Goal: Find contact information: Find contact information

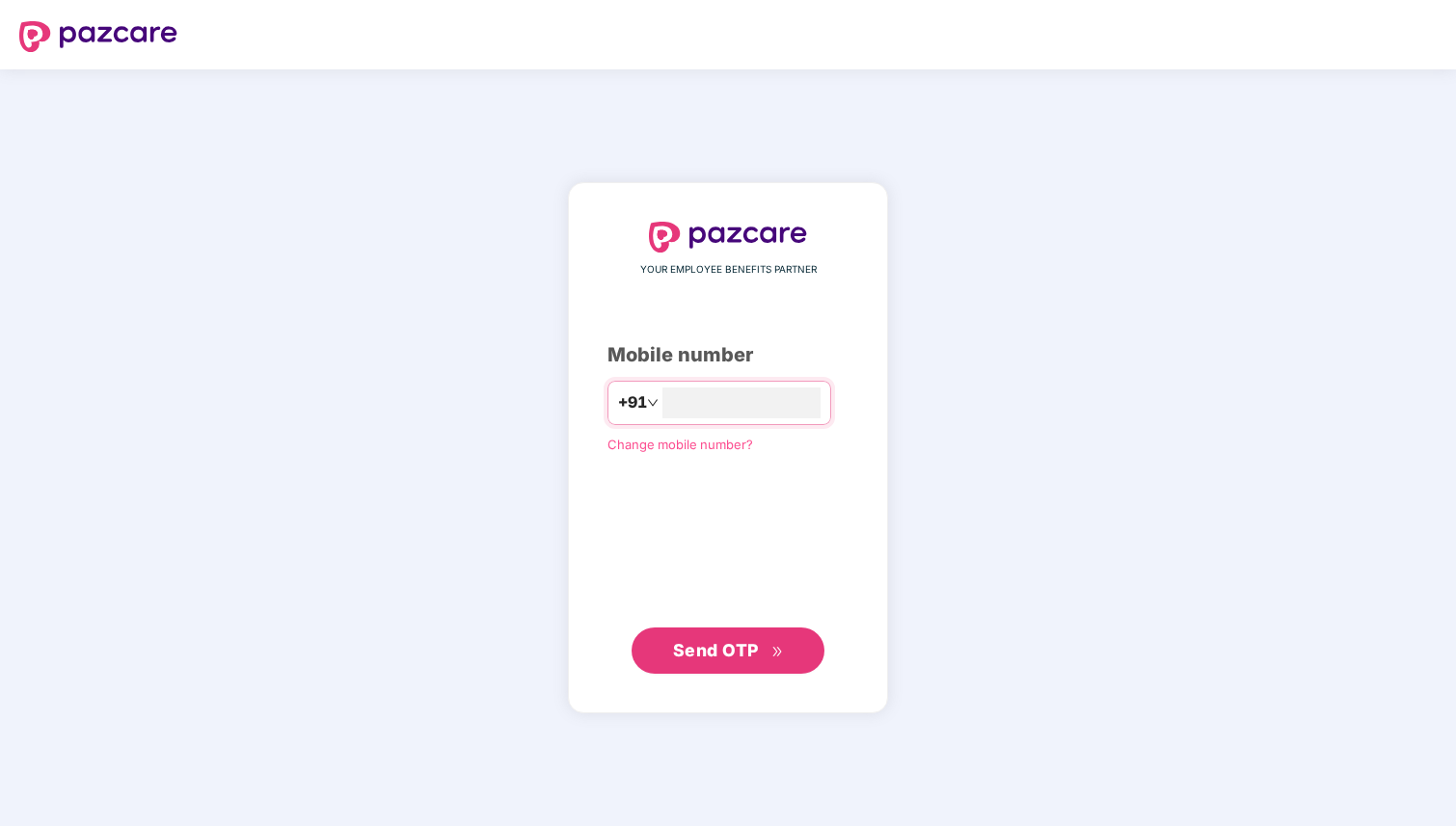
type input "**********"
click at [717, 658] on span "Send OTP" at bounding box center [717, 650] width 86 height 20
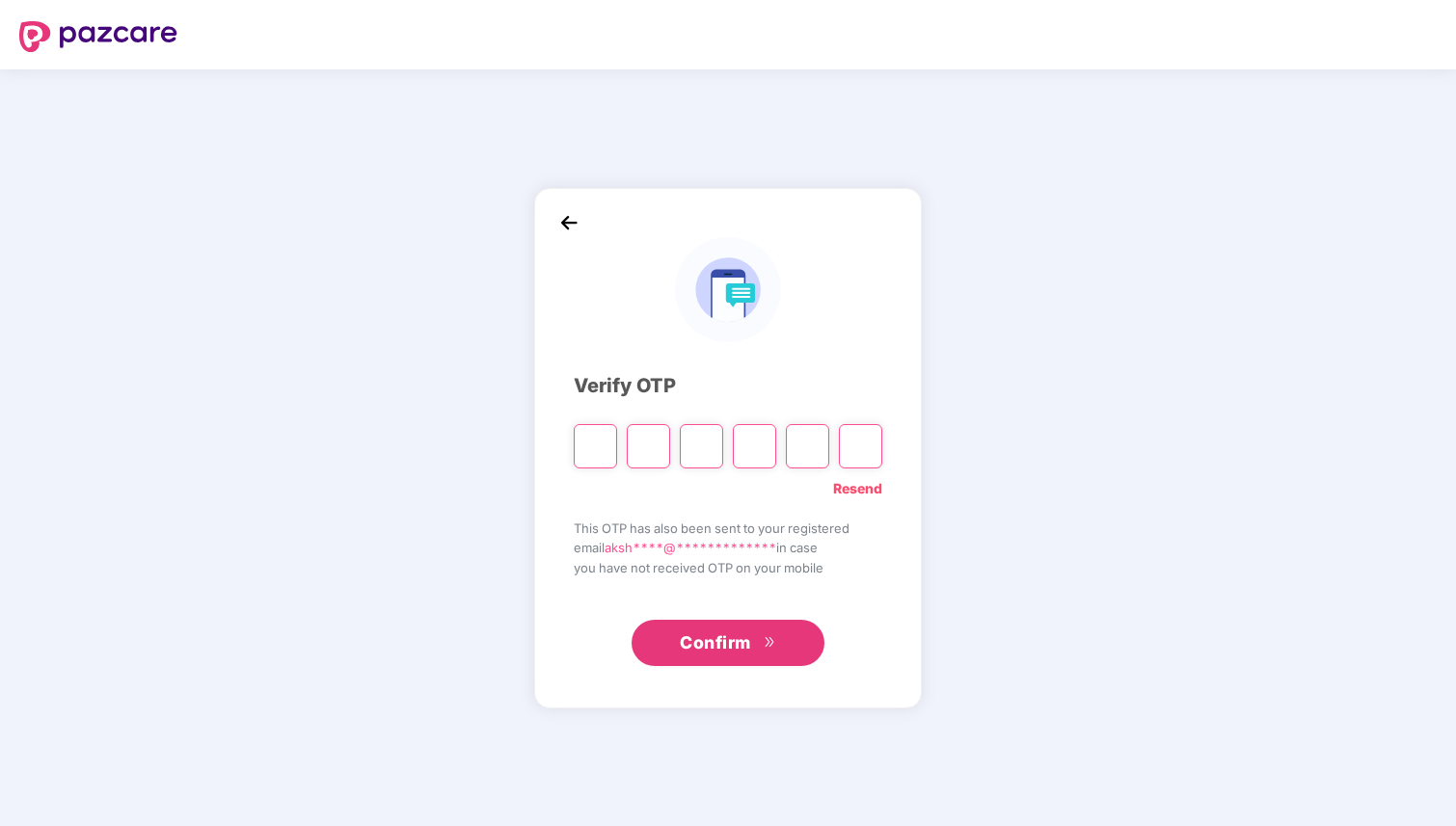
type input "*"
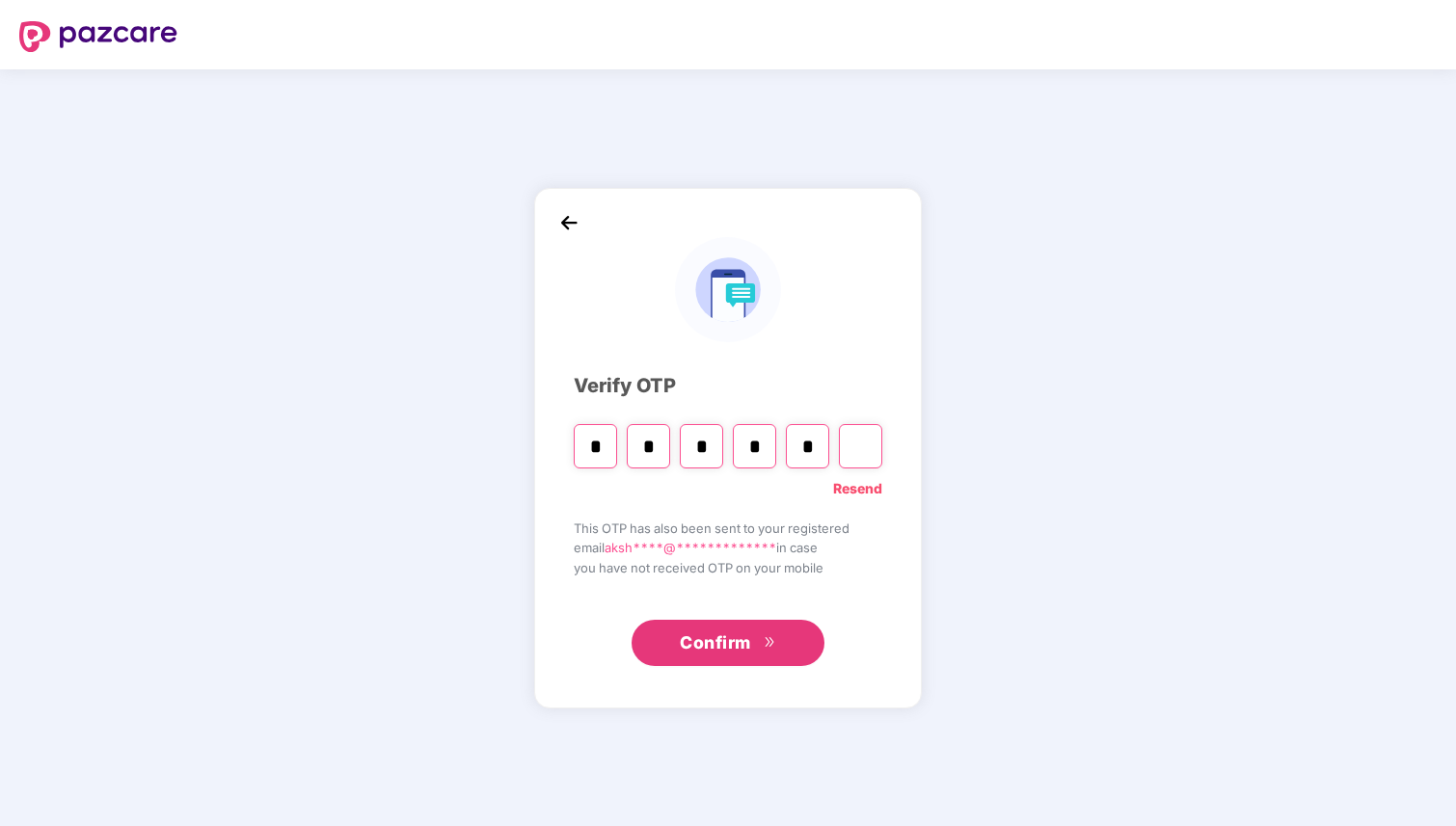
type input "*"
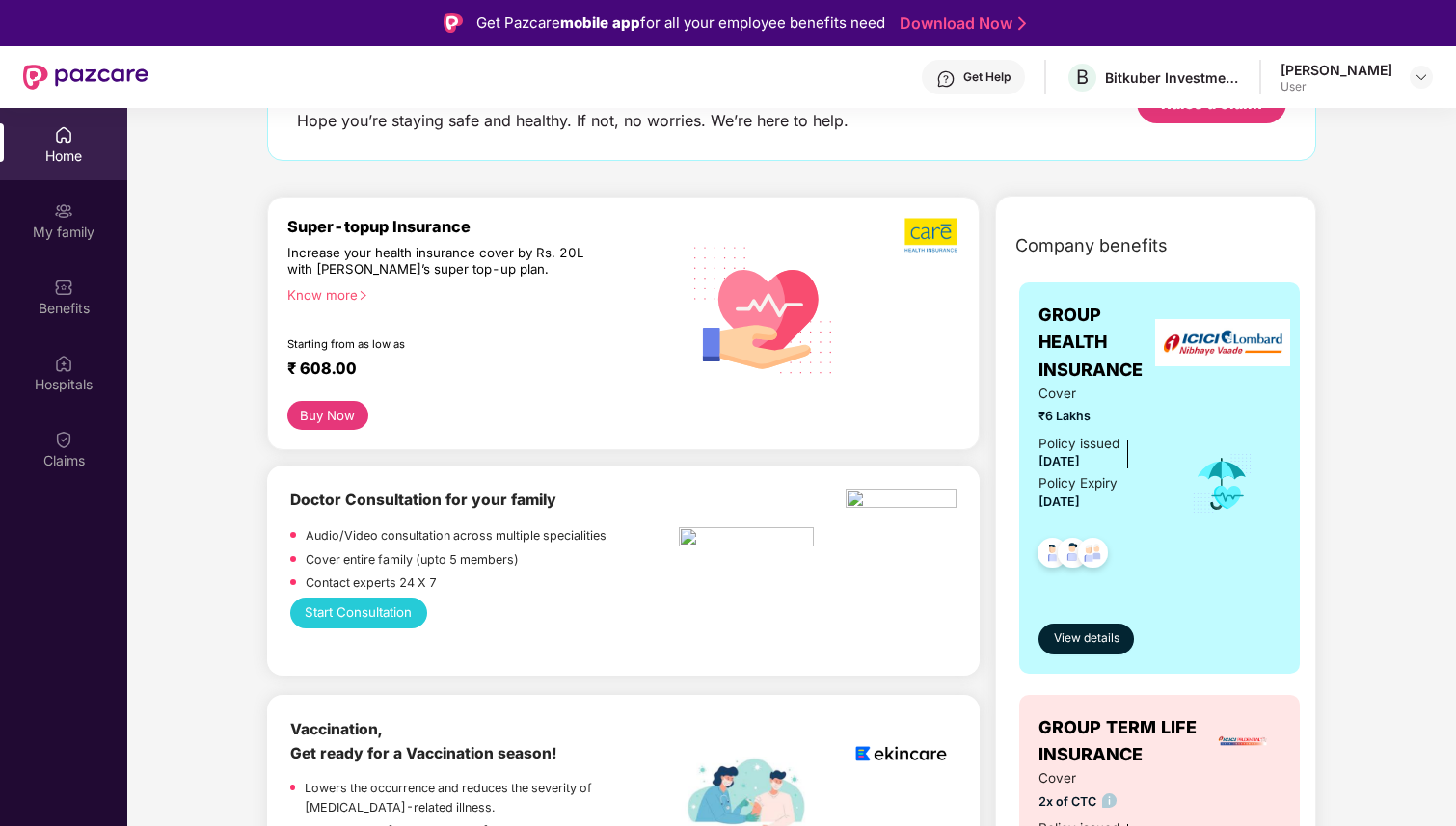
scroll to position [168, 0]
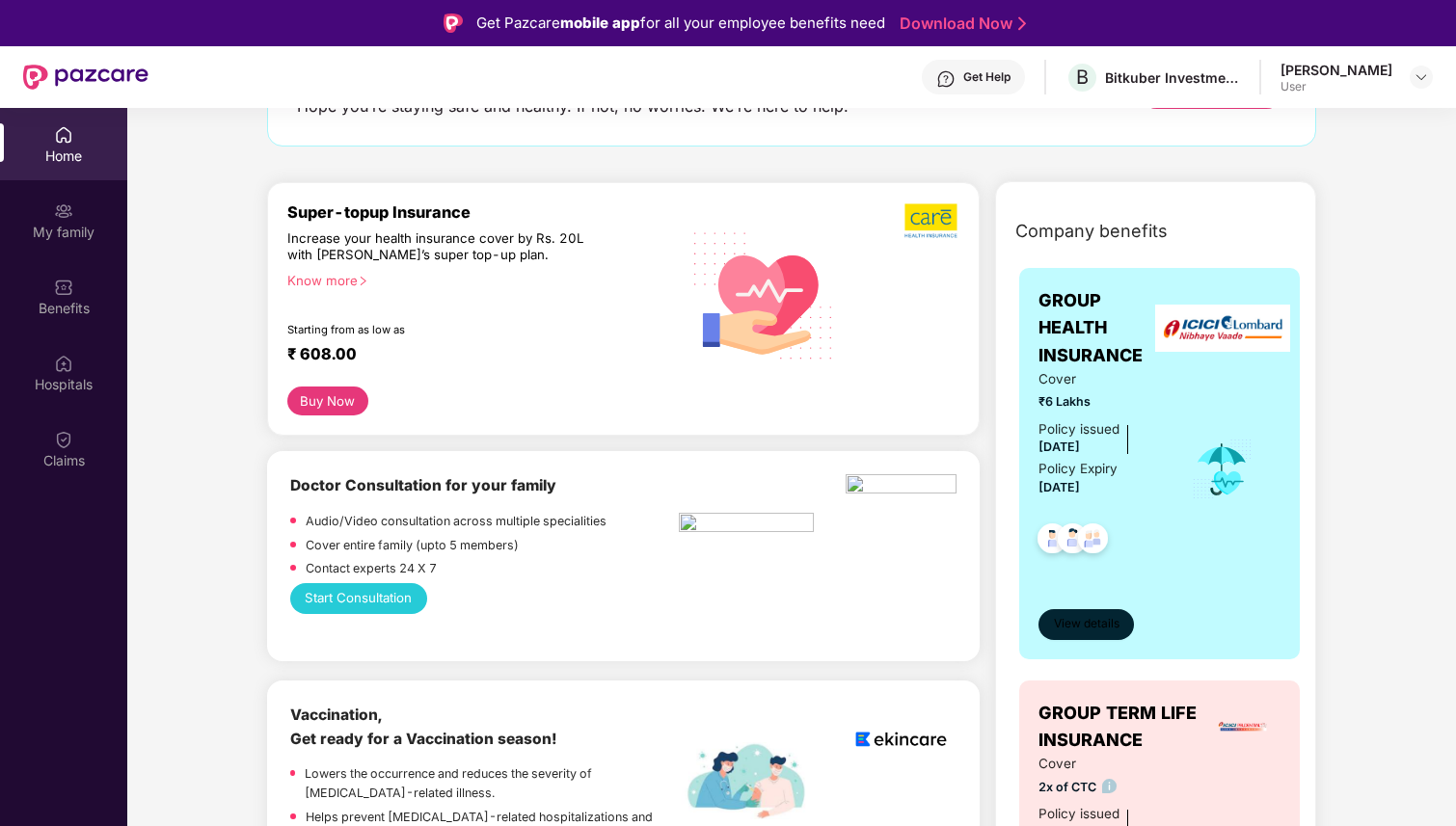
click at [1054, 622] on span "View details" at bounding box center [1087, 624] width 66 height 18
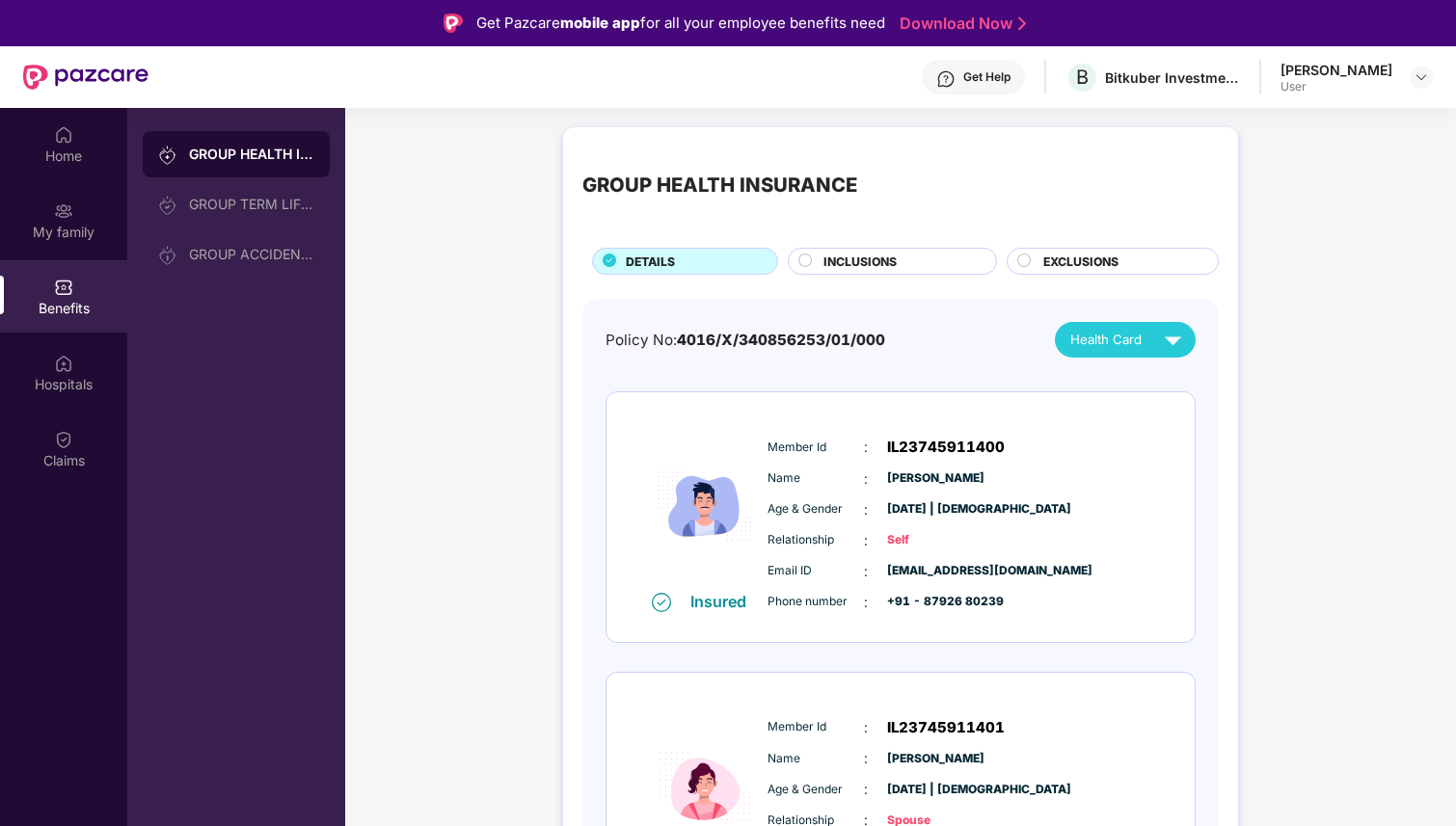
click at [972, 84] on div "Get Help" at bounding box center [986, 76] width 47 height 15
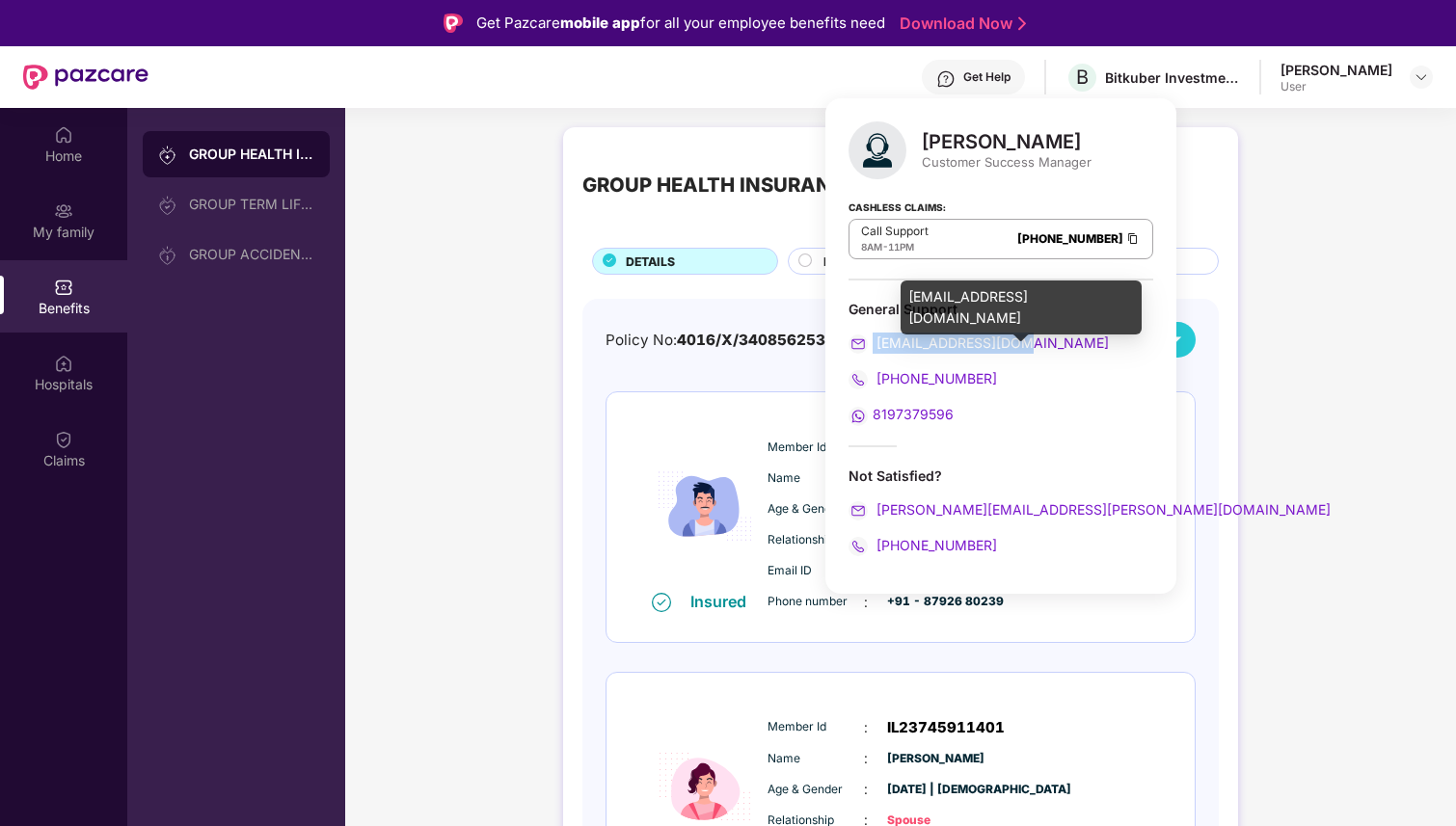
drag, startPoint x: 1044, startPoint y: 343, endPoint x: 873, endPoint y: 346, distance: 171.0
click at [873, 346] on div "[EMAIL_ADDRESS][DOMAIN_NAME]" at bounding box center [1000, 343] width 305 height 21
copy span "[EMAIL_ADDRESS][DOMAIN_NAME]"
